Goal: Book appointment/travel/reservation

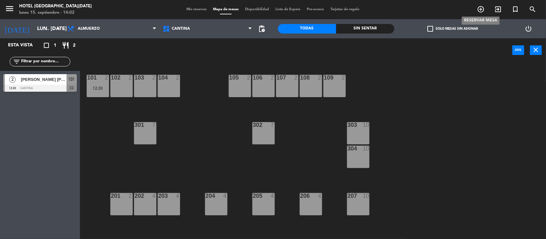
click at [480, 4] on span "add_circle_outline" at bounding box center [480, 9] width 17 height 11
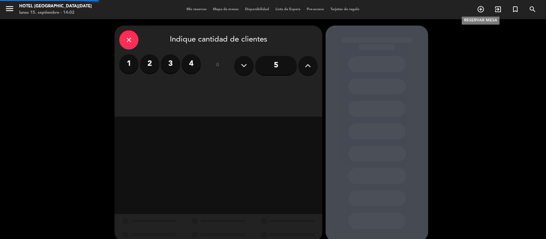
click at [480, 8] on icon "add_circle_outline" at bounding box center [481, 9] width 8 height 8
click at [308, 63] on icon at bounding box center [308, 66] width 6 height 10
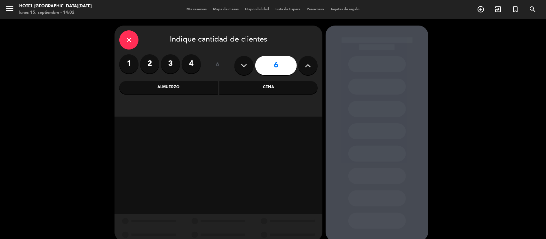
click at [308, 63] on icon at bounding box center [308, 66] width 6 height 10
type input "8"
click at [239, 84] on div "Cena" at bounding box center [268, 87] width 98 height 13
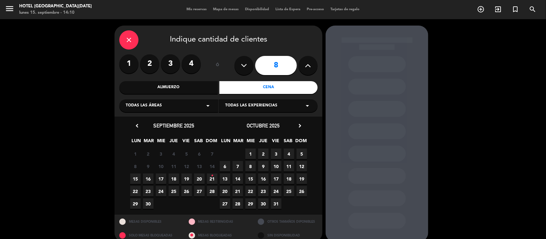
click at [186, 178] on span "19" at bounding box center [186, 179] width 11 height 11
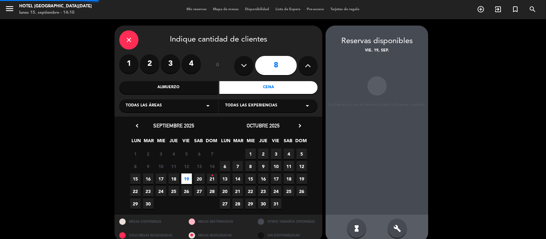
scroll to position [9, 0]
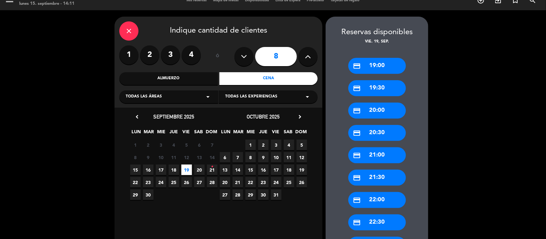
click at [376, 176] on div "credit_card 21:30" at bounding box center [377, 178] width 58 height 16
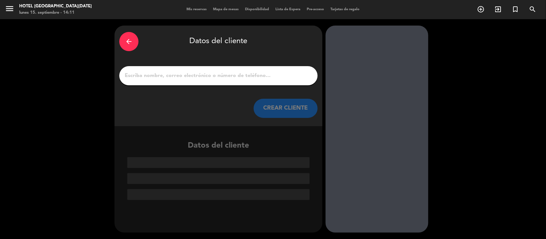
scroll to position [0, 0]
click at [191, 79] on input "1" at bounding box center [218, 75] width 189 height 9
paste input "[PERSON_NAME]"
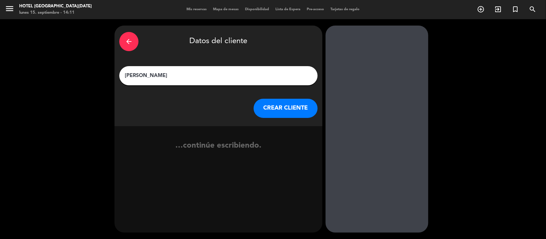
type input "[PERSON_NAME]"
click at [270, 109] on button "CREAR CLIENTE" at bounding box center [286, 108] width 64 height 19
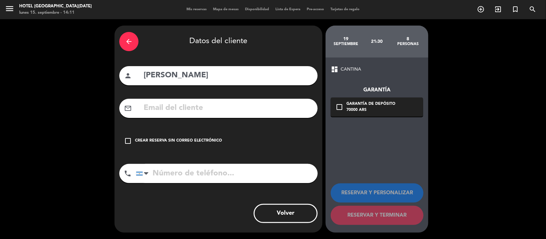
click at [202, 143] on div "Crear reserva sin correo electrónico" at bounding box center [178, 141] width 87 height 6
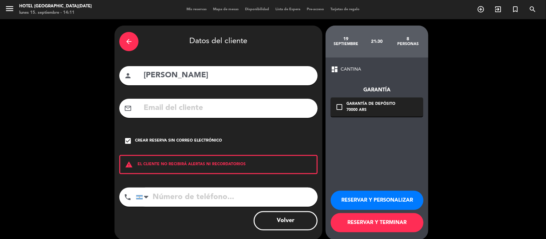
click at [403, 202] on button "RESERVAR Y PERSONALIZAR" at bounding box center [377, 200] width 93 height 19
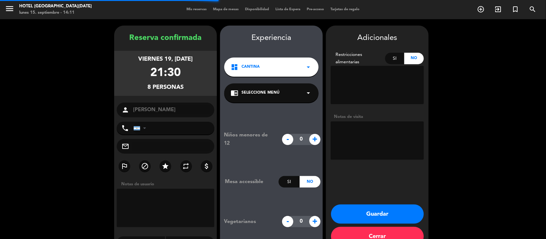
scroll to position [16, 0]
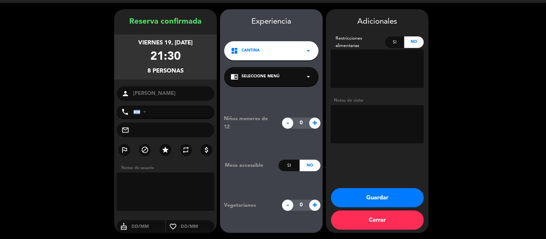
click at [393, 123] on textarea at bounding box center [377, 124] width 93 height 38
type textarea "seran huespedes"
click at [387, 201] on button "Guardar" at bounding box center [377, 197] width 93 height 19
